Goal: Complete application form

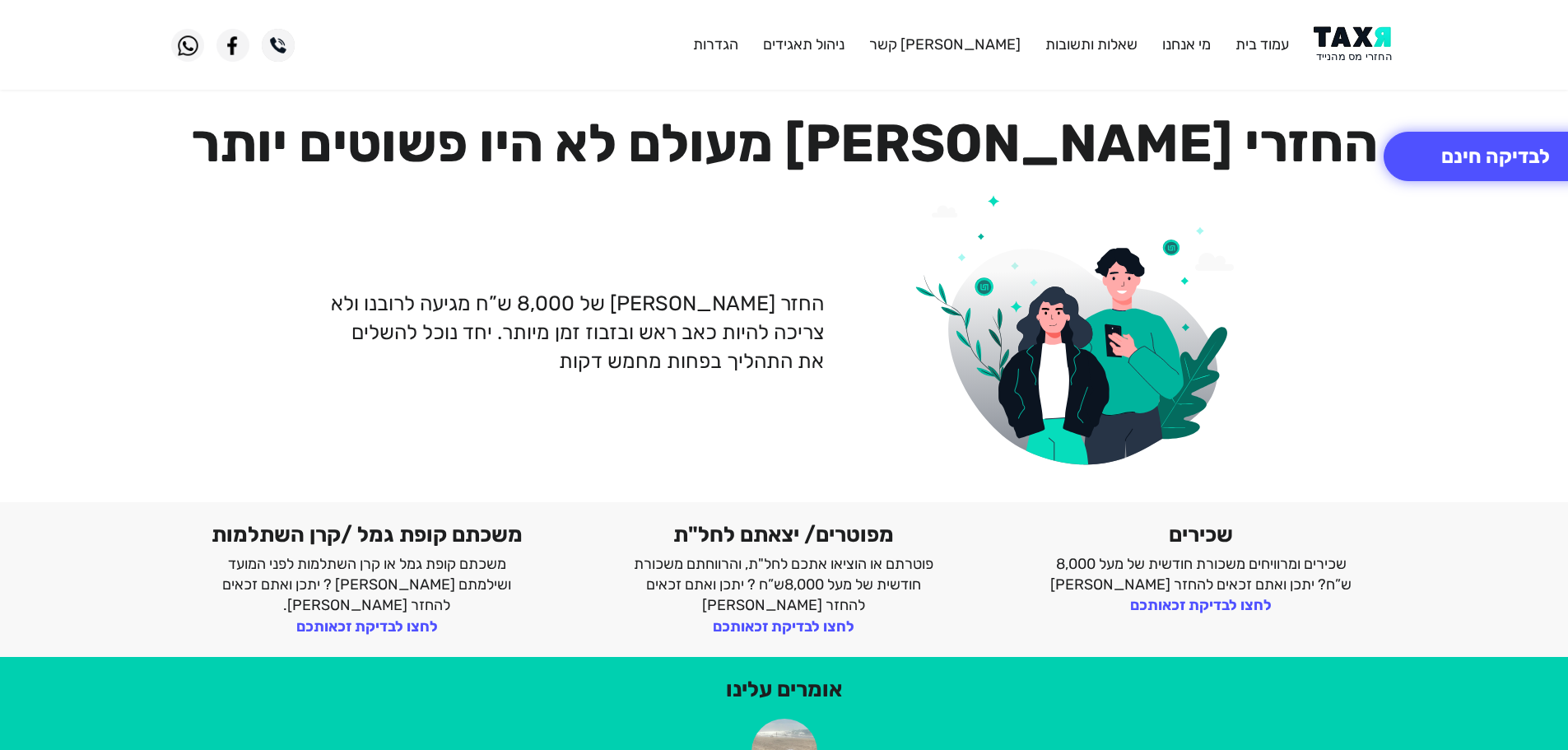
click at [1364, 46] on img at bounding box center [1355, 45] width 83 height 37
click at [1351, 46] on img at bounding box center [1355, 45] width 83 height 37
click at [1349, 56] on img at bounding box center [1355, 45] width 83 height 37
click at [1367, 38] on img at bounding box center [1355, 45] width 83 height 37
click at [1442, 155] on button "לבדיקה חינם" at bounding box center [1495, 156] width 224 height 49
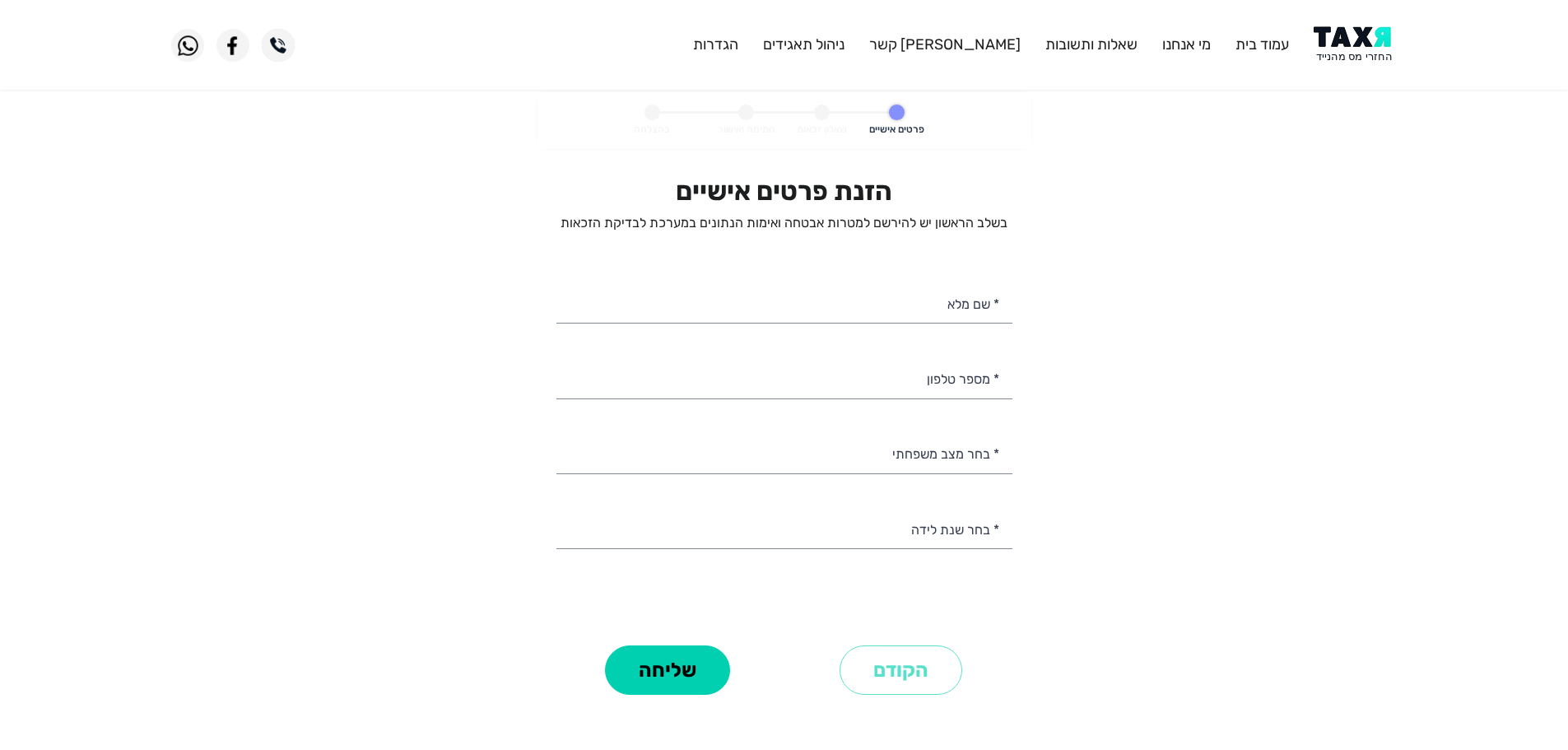
select select
